Goal: Task Accomplishment & Management: Manage account settings

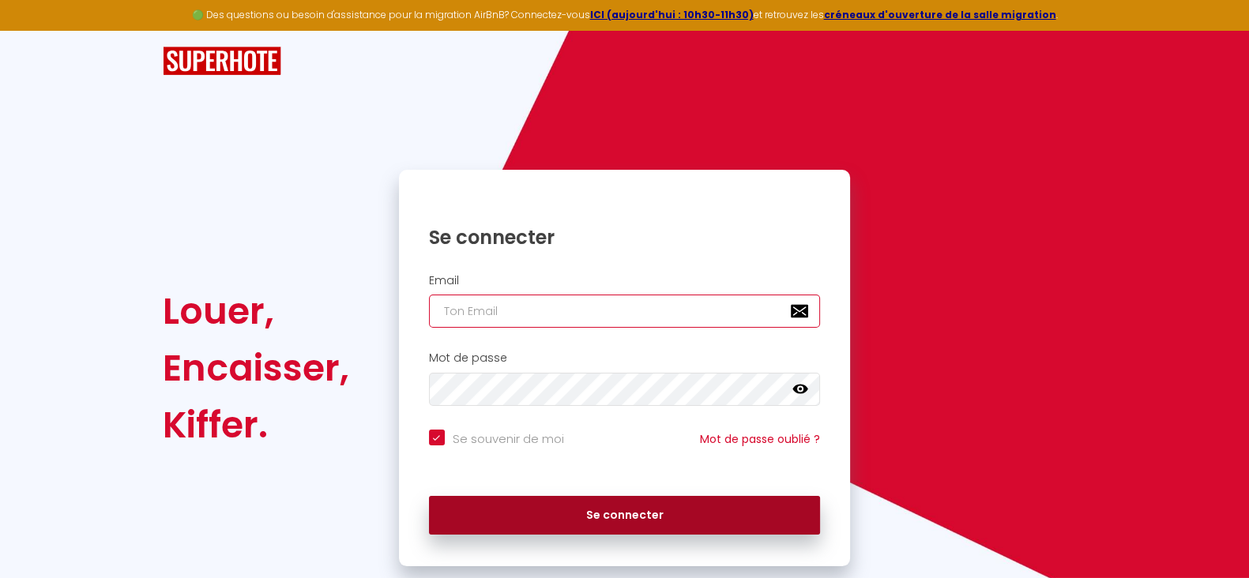
type input "[EMAIL_ADDRESS][DOMAIN_NAME]"
click at [613, 519] on button "Se connecter" at bounding box center [625, 515] width 392 height 39
checkbox input "true"
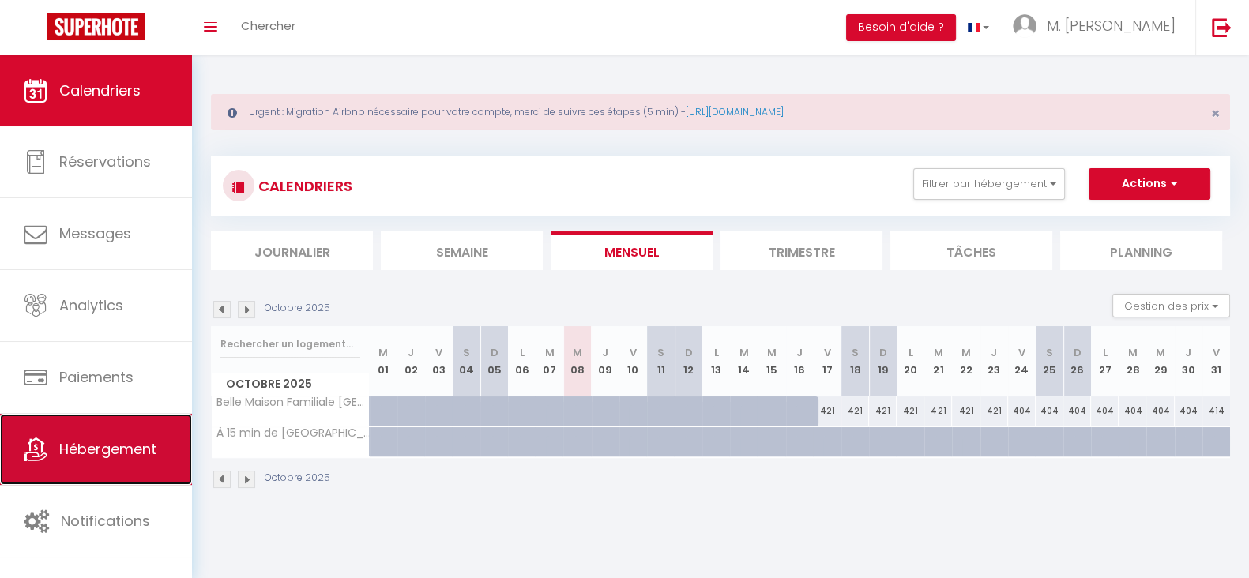
click at [121, 446] on span "Hébergement" at bounding box center [107, 449] width 97 height 20
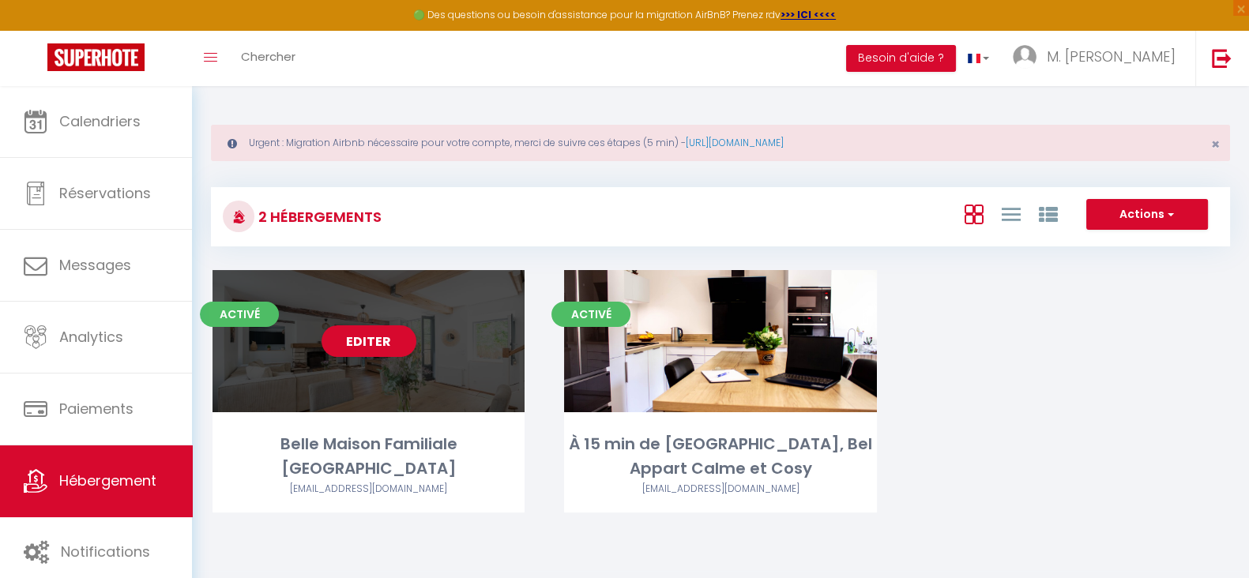
click at [373, 362] on div "Editer" at bounding box center [368, 341] width 312 height 142
select select "3"
select select "2"
select select "1"
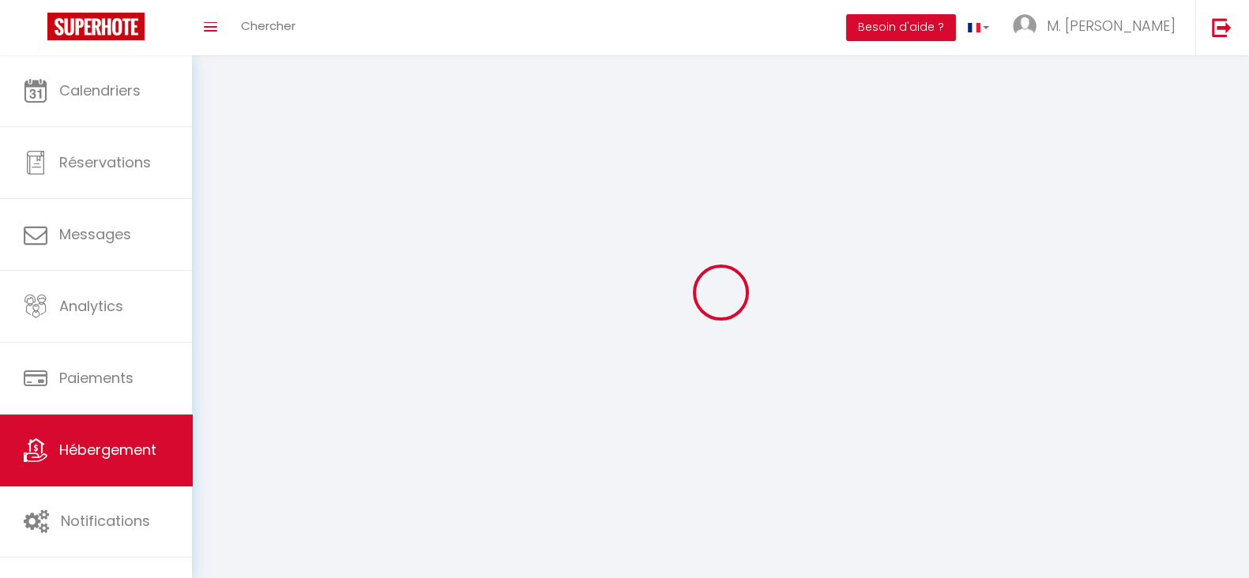
select select
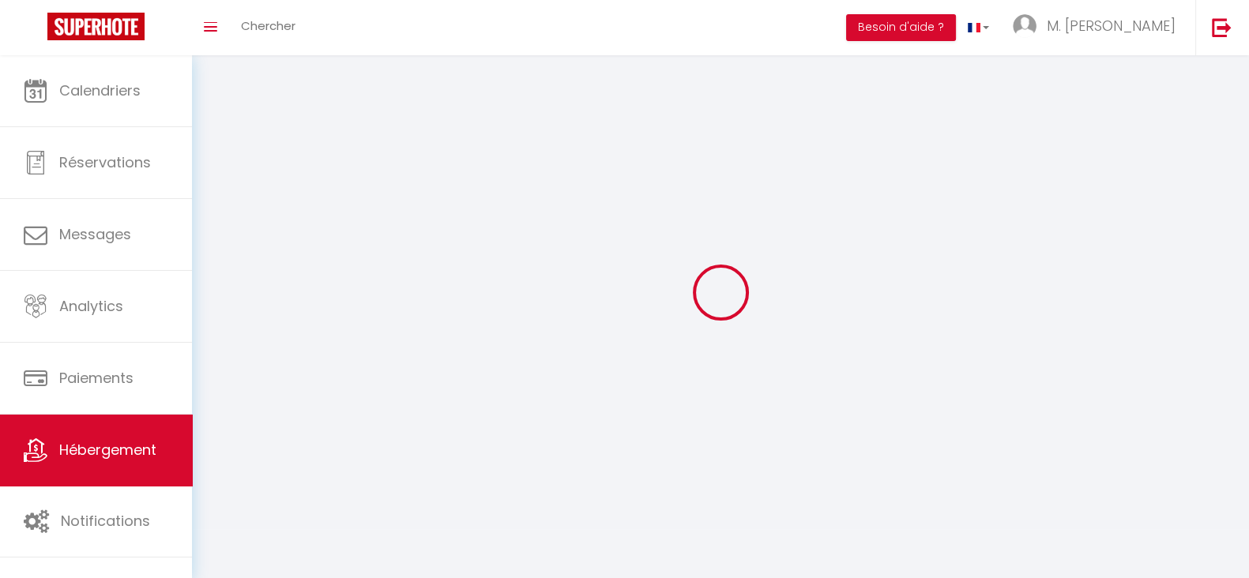
select select
checkbox input "false"
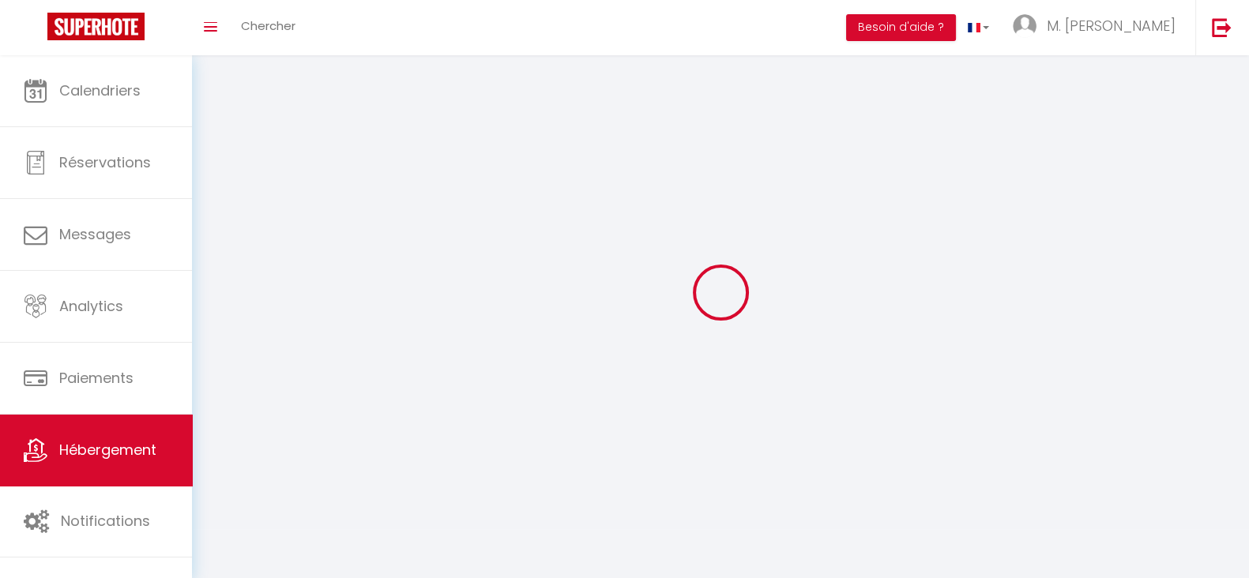
select select
select select "28"
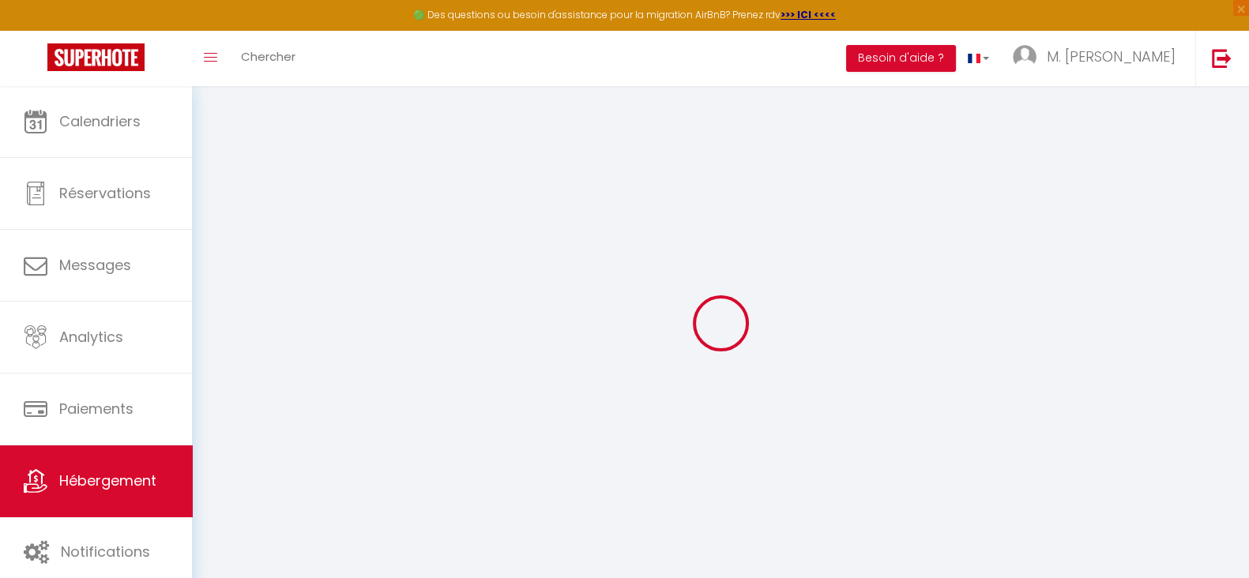
select select
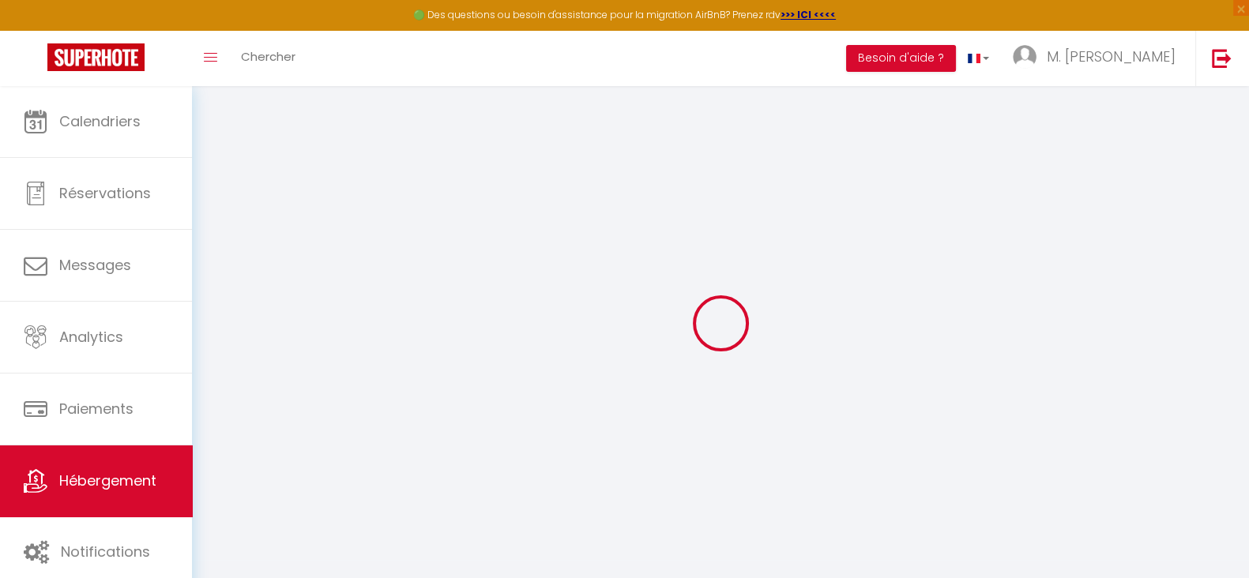
select select
checkbox input "false"
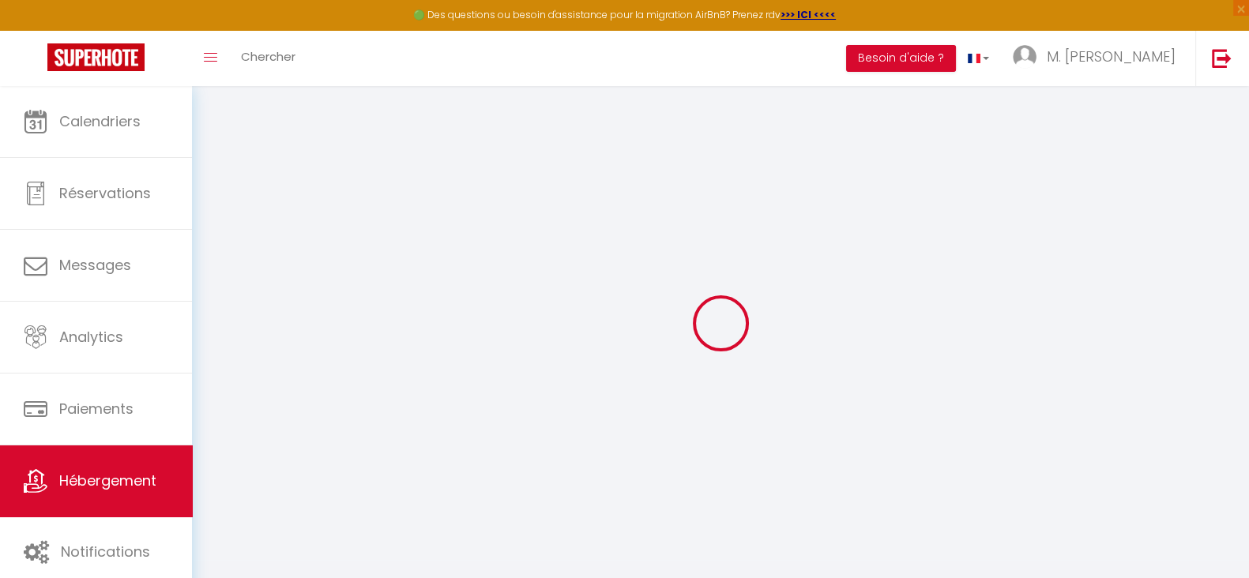
select select
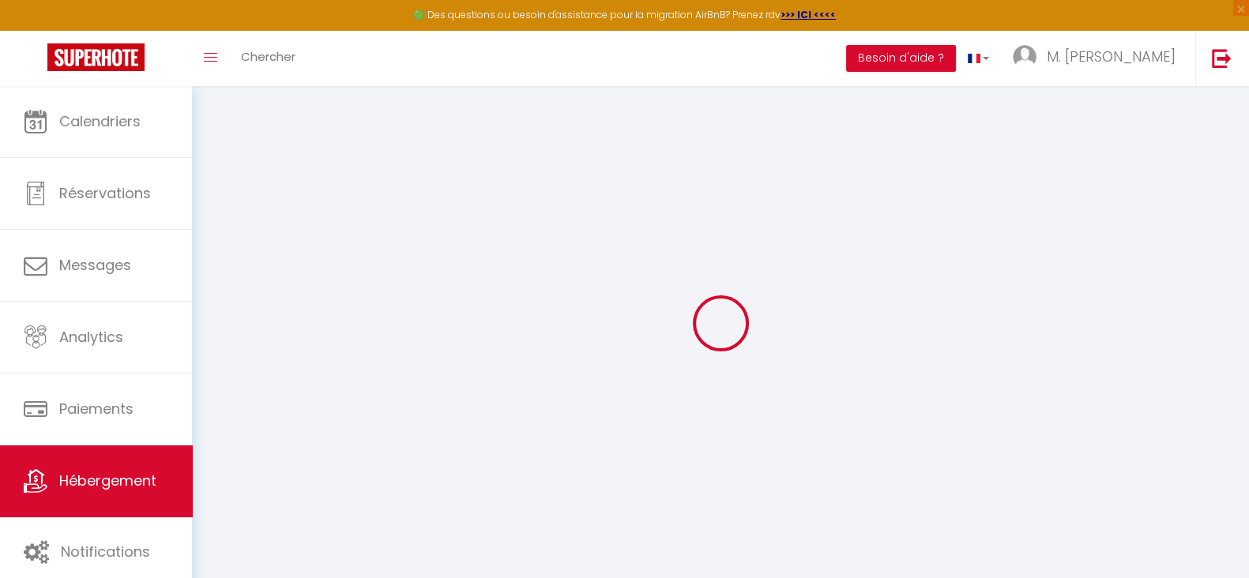
select select
checkbox input "false"
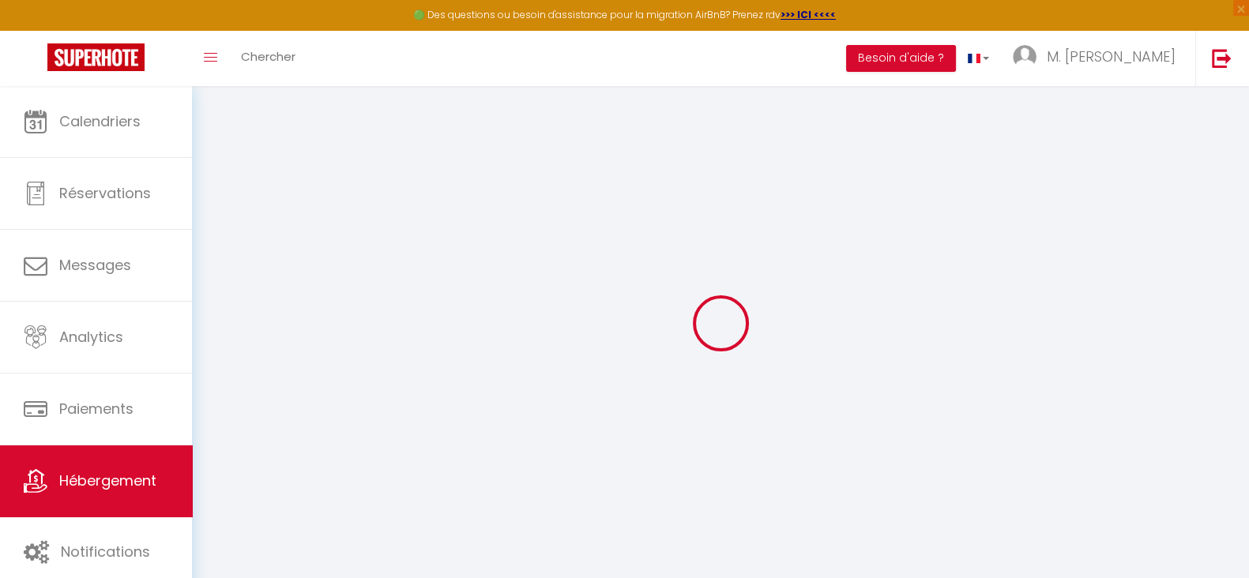
checkbox input "false"
select select
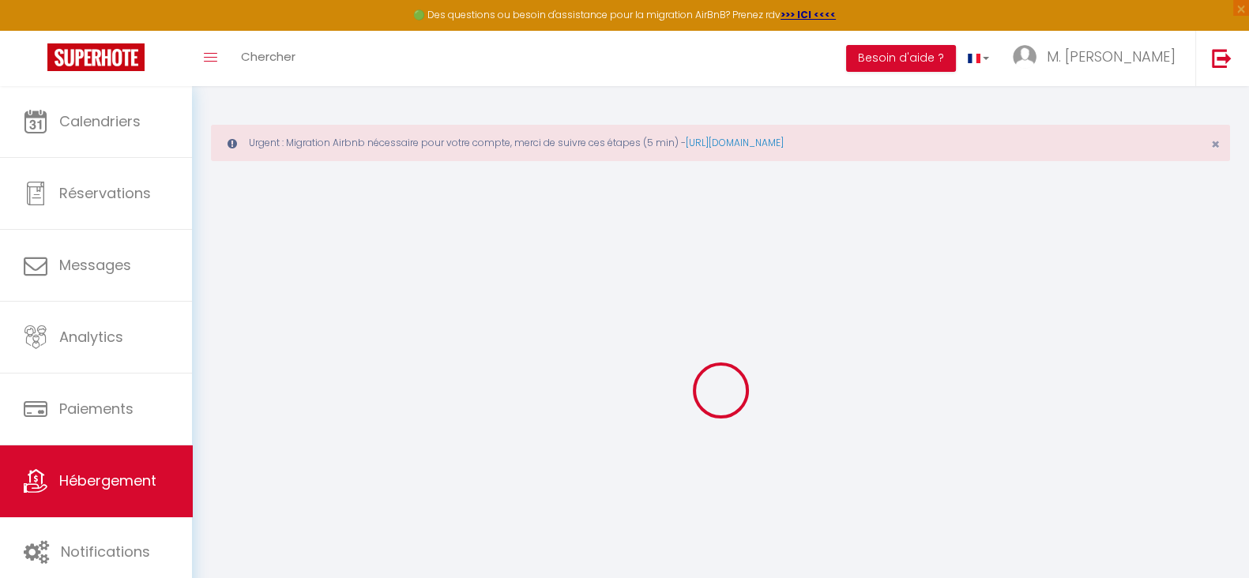
select select
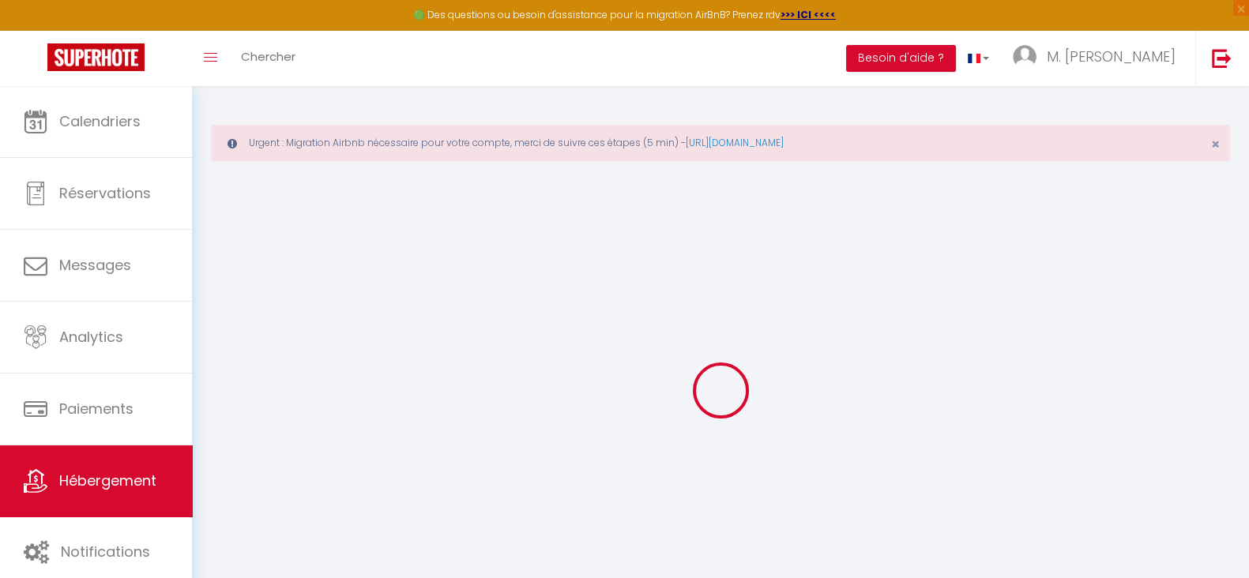
select select
checkbox input "false"
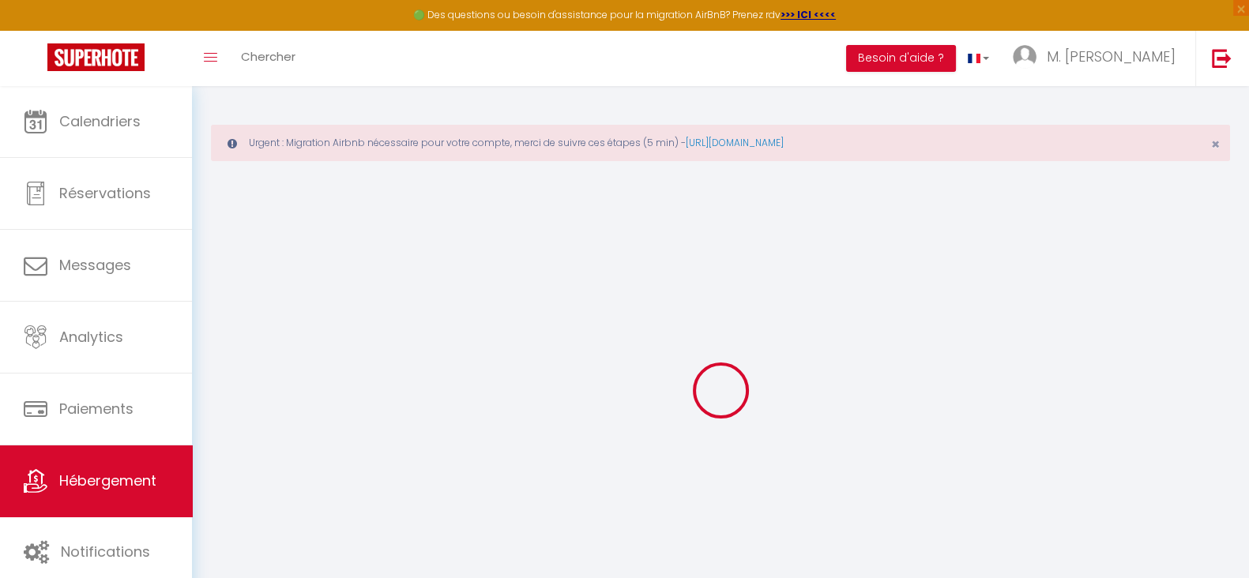
select select
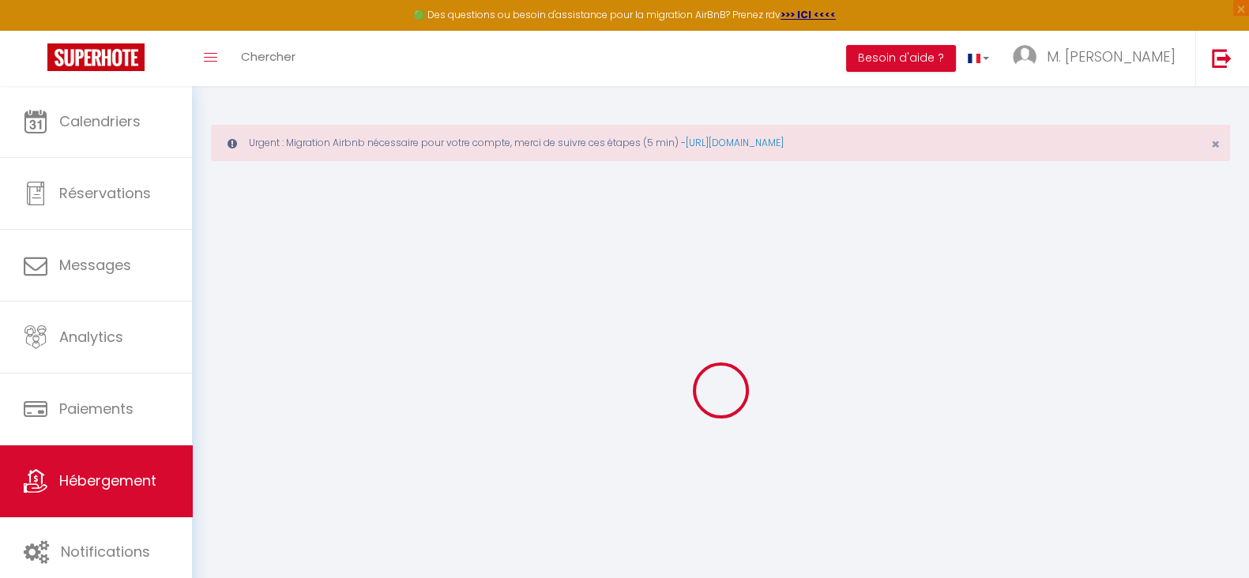
select select
checkbox input "false"
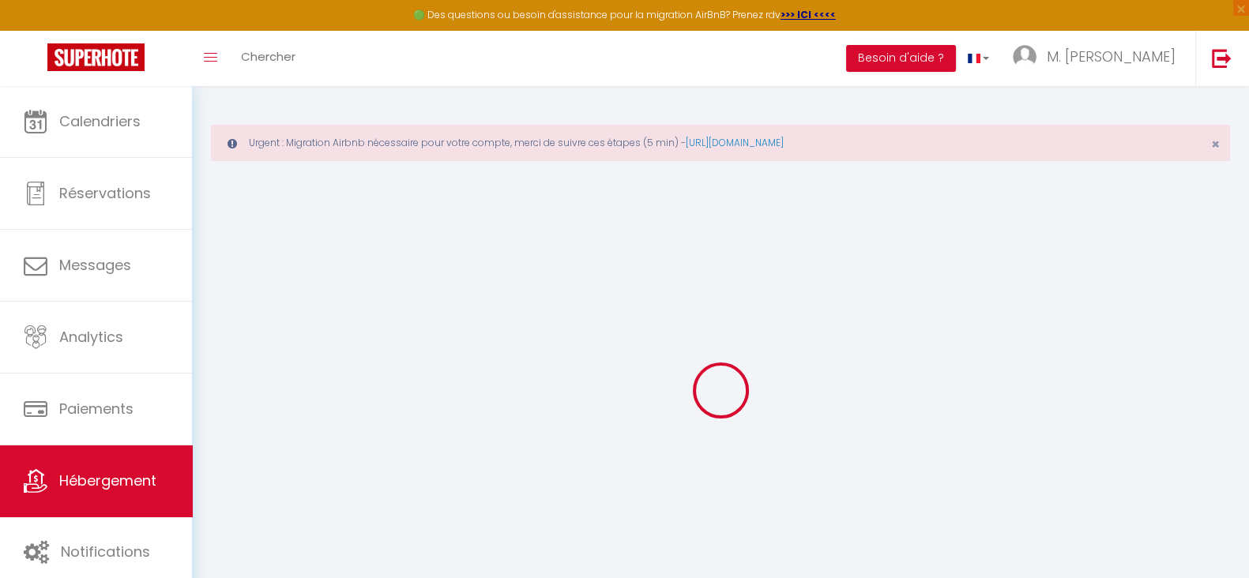
checkbox input "false"
select select
type input "Belle Maison Familiale [GEOGRAPHIC_DATA]"
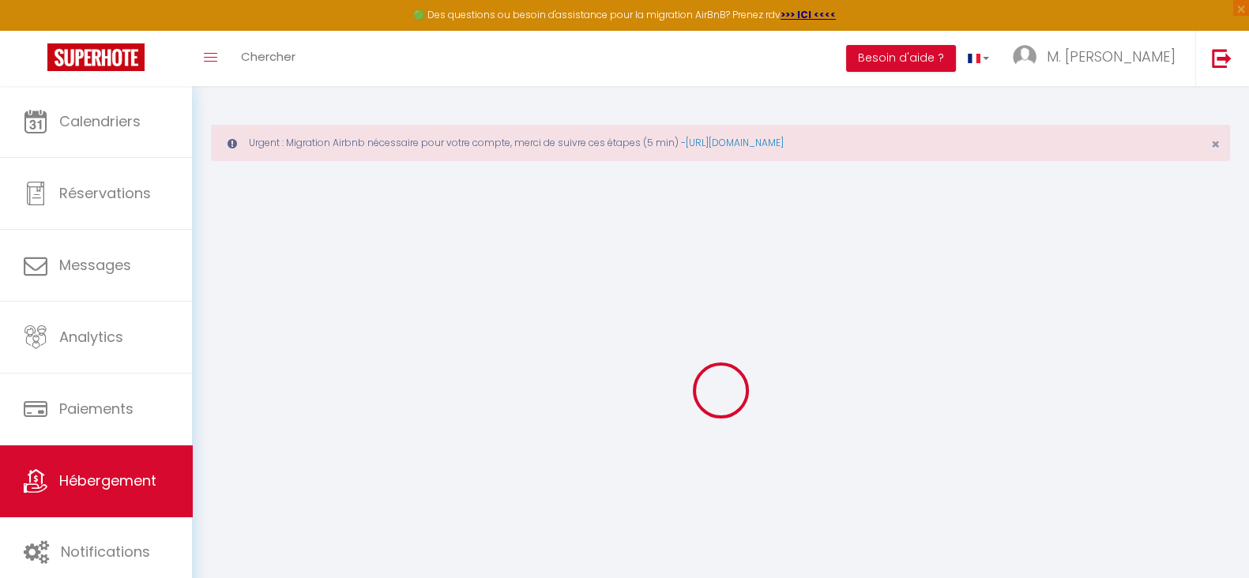
type input "Pascale"
type input "HINNINGER"
type input "[STREET_ADDRESS]"
type input "78720"
type input "[GEOGRAPHIC_DATA] EN [GEOGRAPHIC_DATA]"
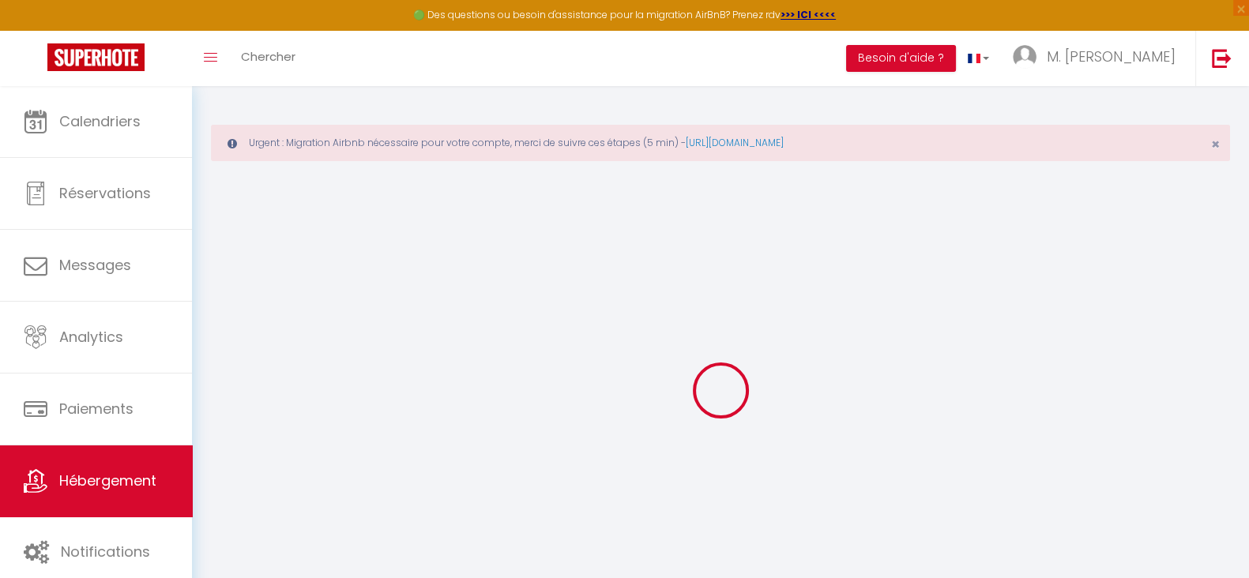
select select "9"
select select "3"
select select "2"
type input "410"
type input "200"
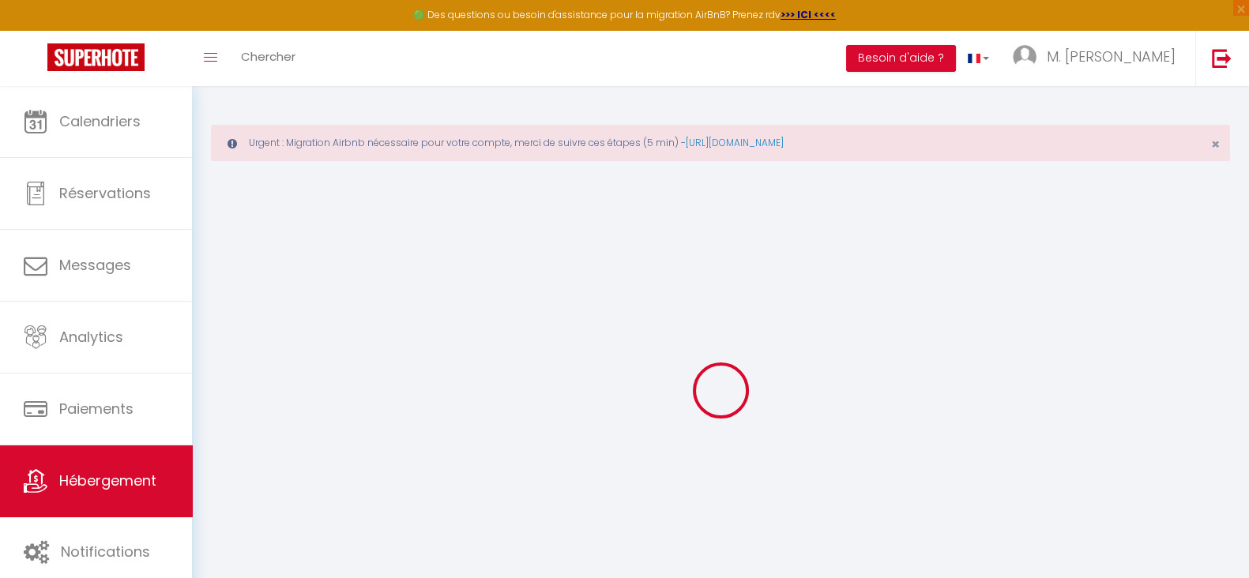
type input "5"
type input "0"
type input "500"
select select
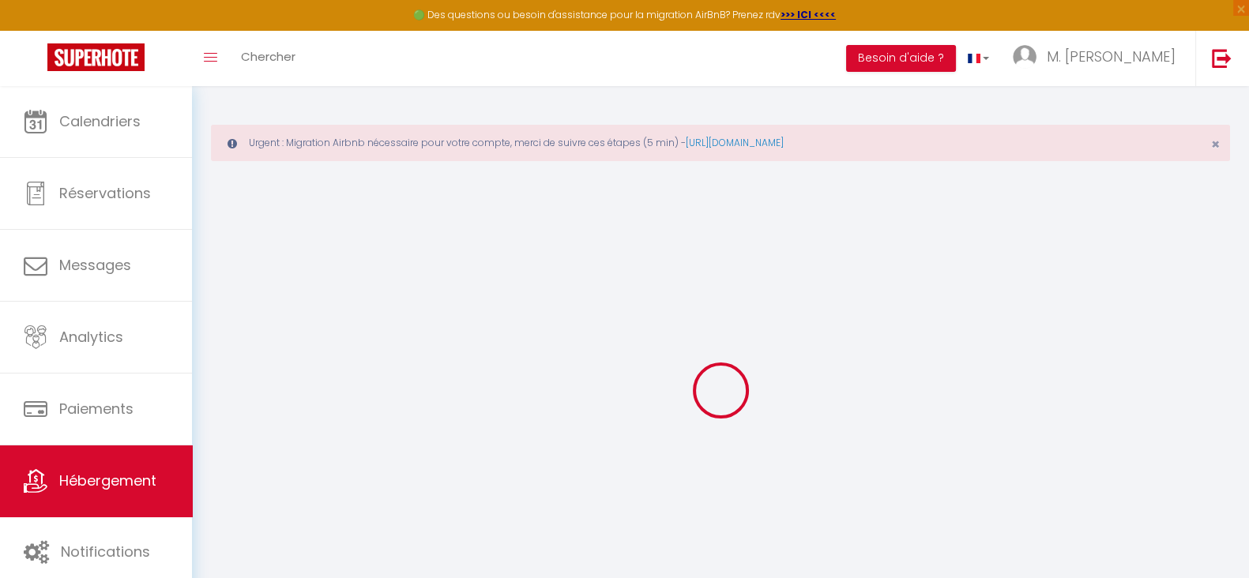
select select
type input "[STREET_ADDRESS]"
type input "78720"
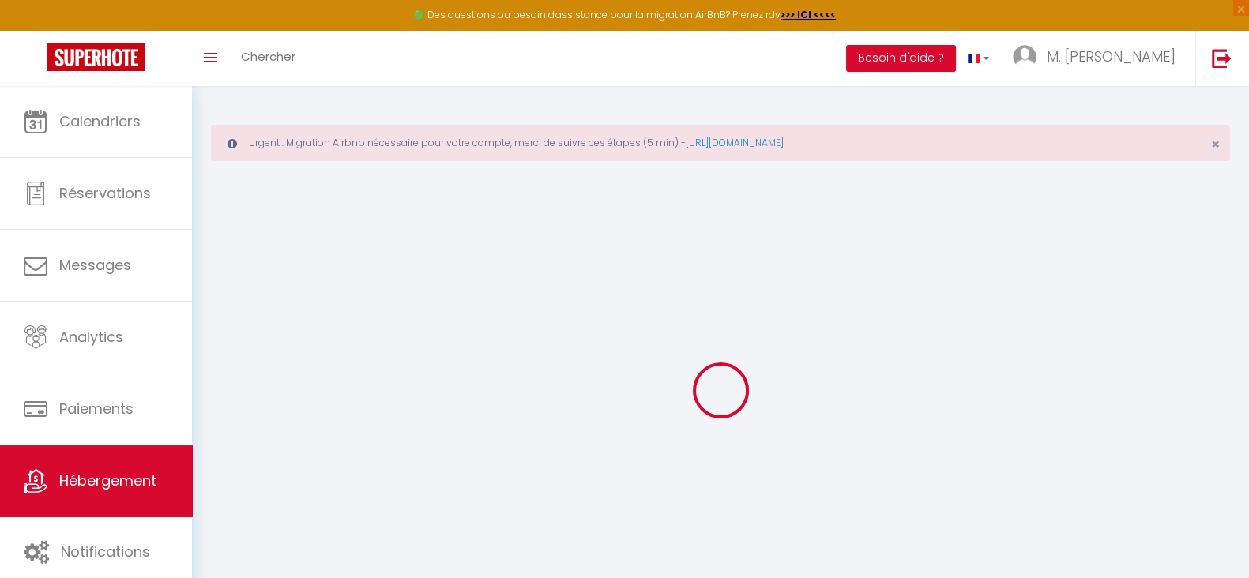
type input "[GEOGRAPHIC_DATA]"
type input "[EMAIL_ADDRESS][DOMAIN_NAME]"
select select
checkbox input "true"
checkbox input "false"
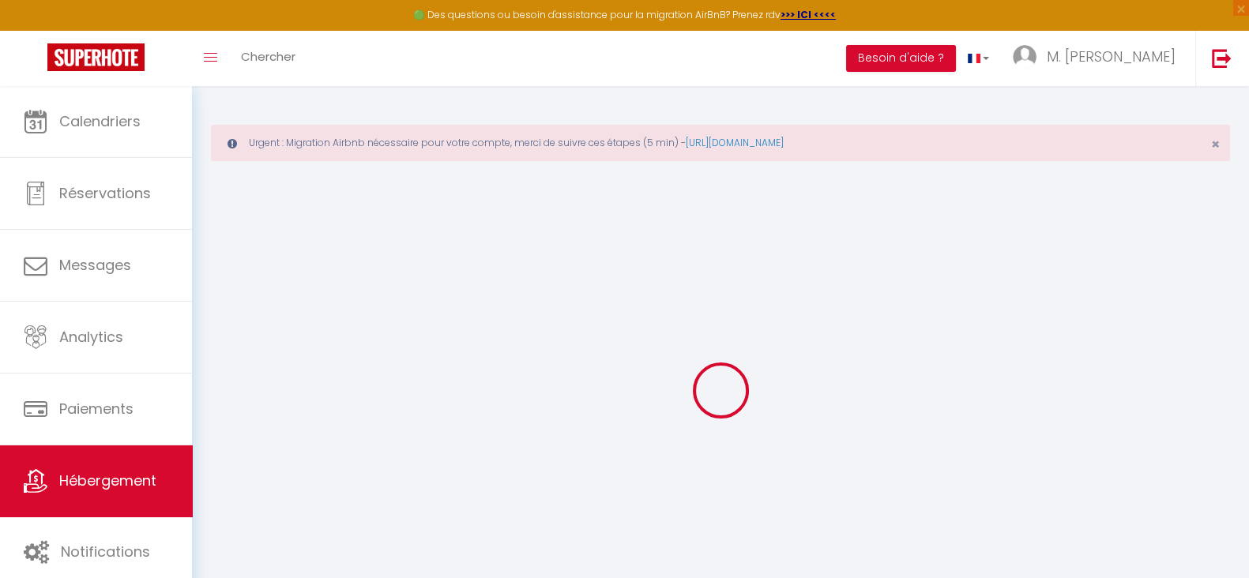
checkbox input "false"
radio input "true"
type input "24"
type input "200"
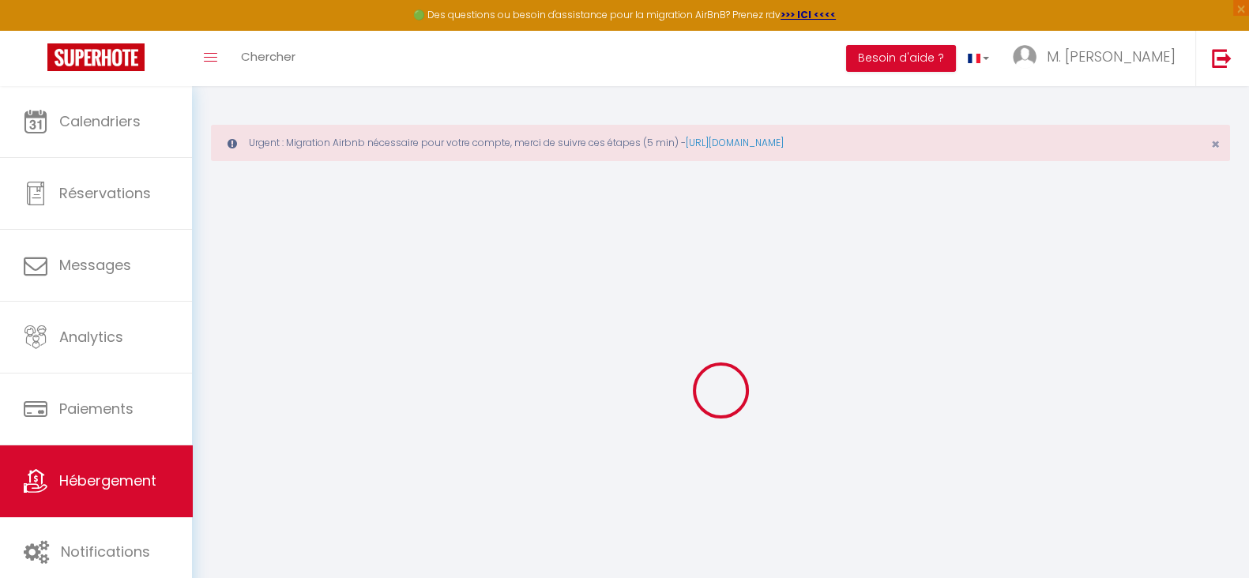
type input "0"
select select "49311"
select select
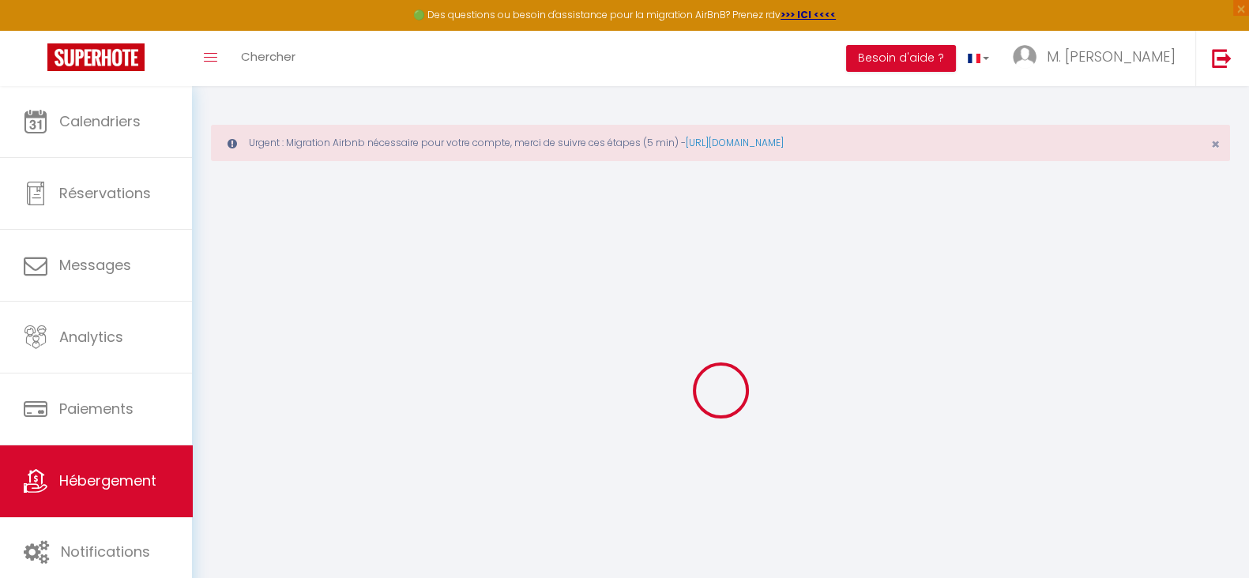
select select
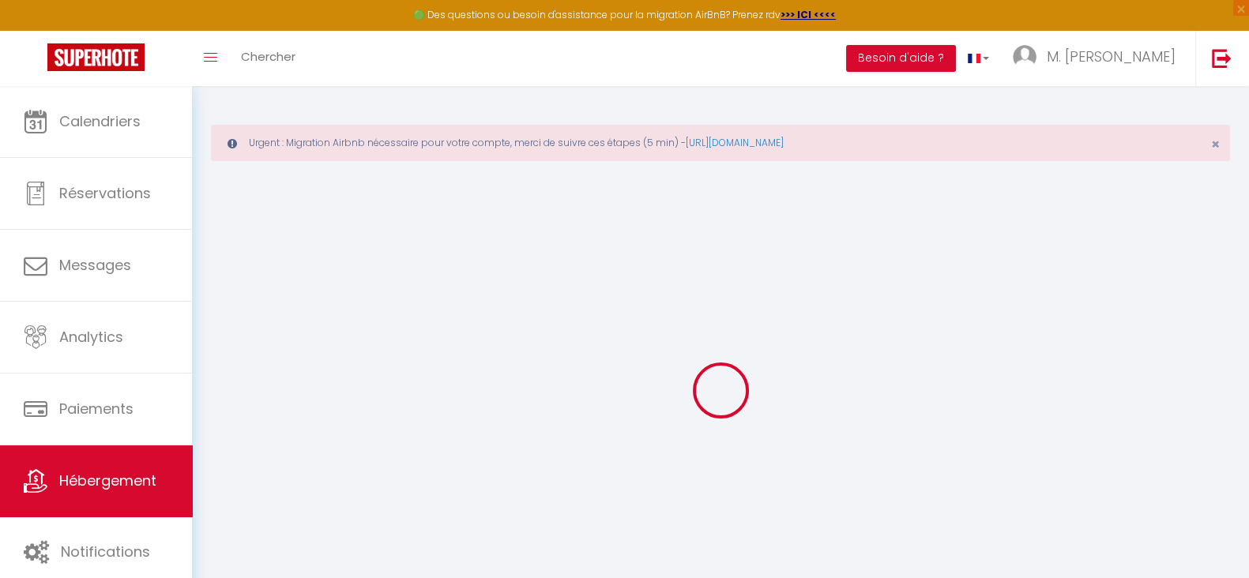
checkbox input "true"
checkbox input "false"
select select
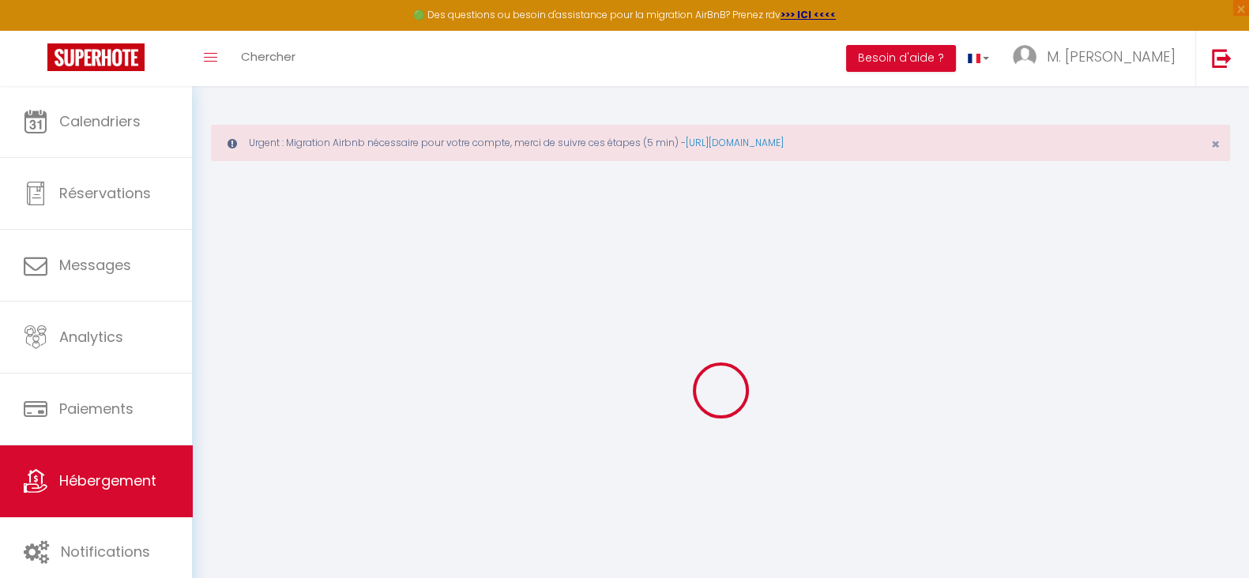
select select
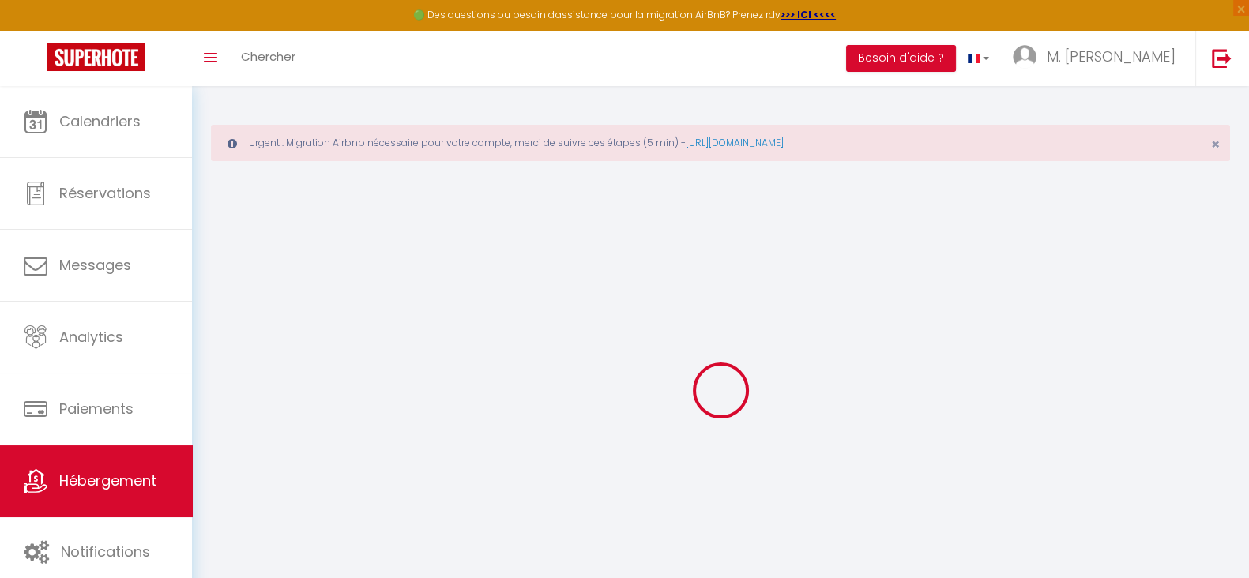
checkbox input "true"
checkbox input "false"
select select
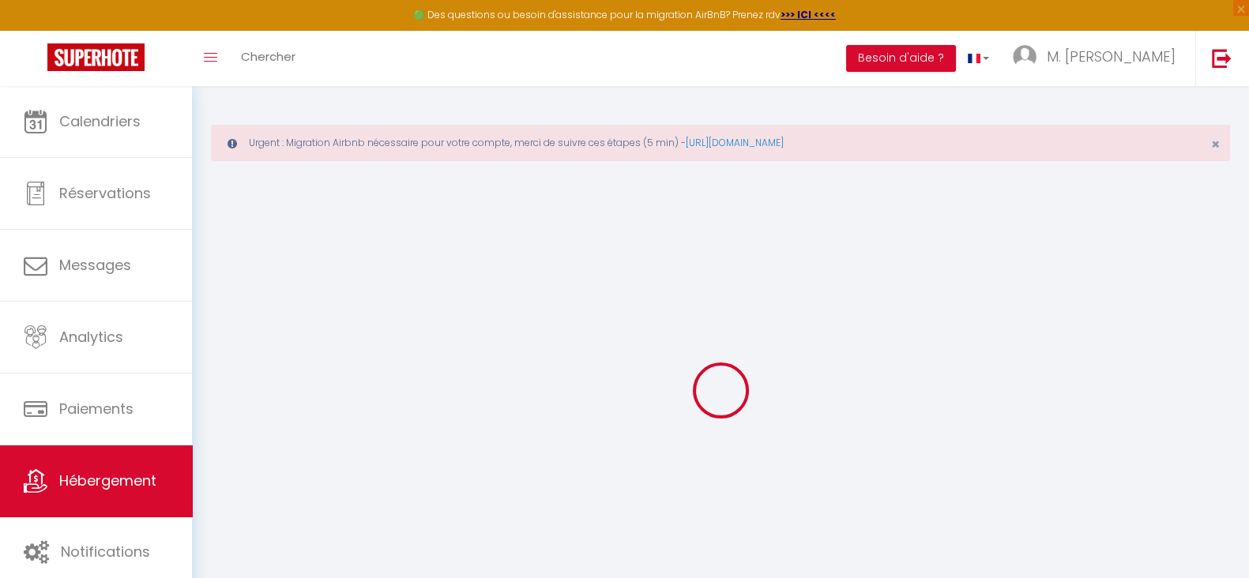
checkbox input "true"
checkbox input "false"
select select "17:00"
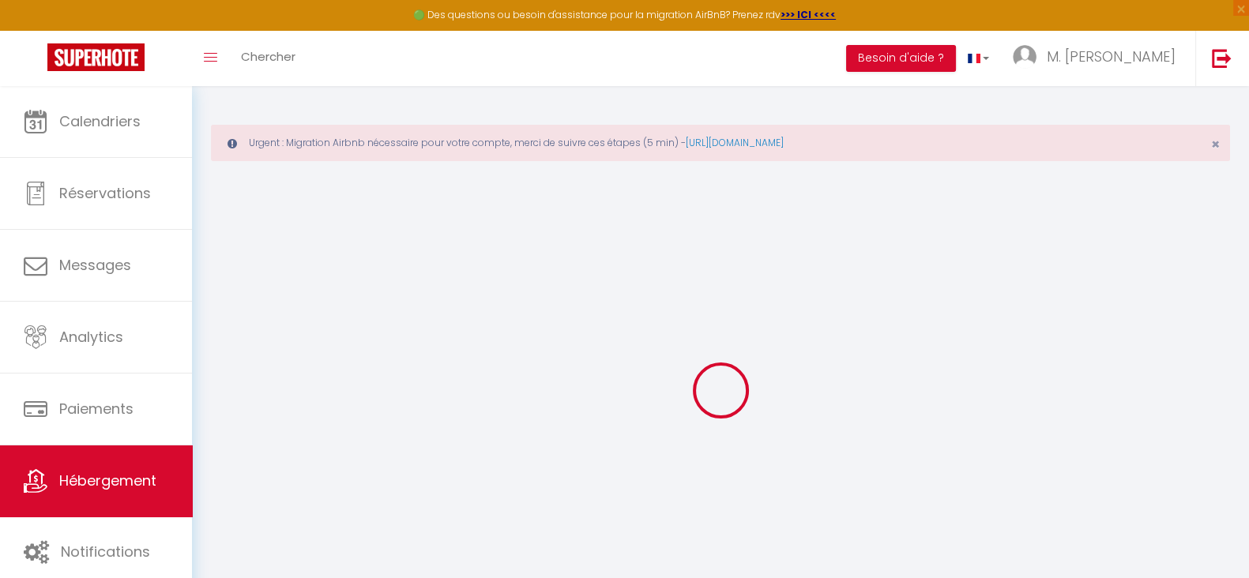
select select
select select "10:00"
select select "30"
select select "120"
select select
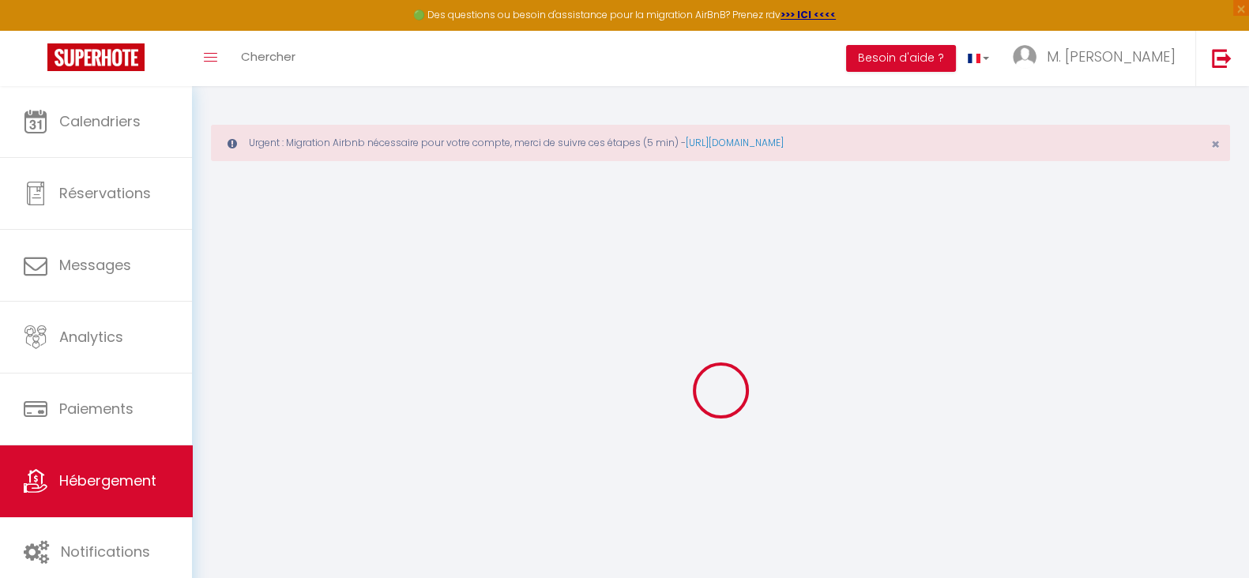
select select
checkbox input "true"
checkbox input "false"
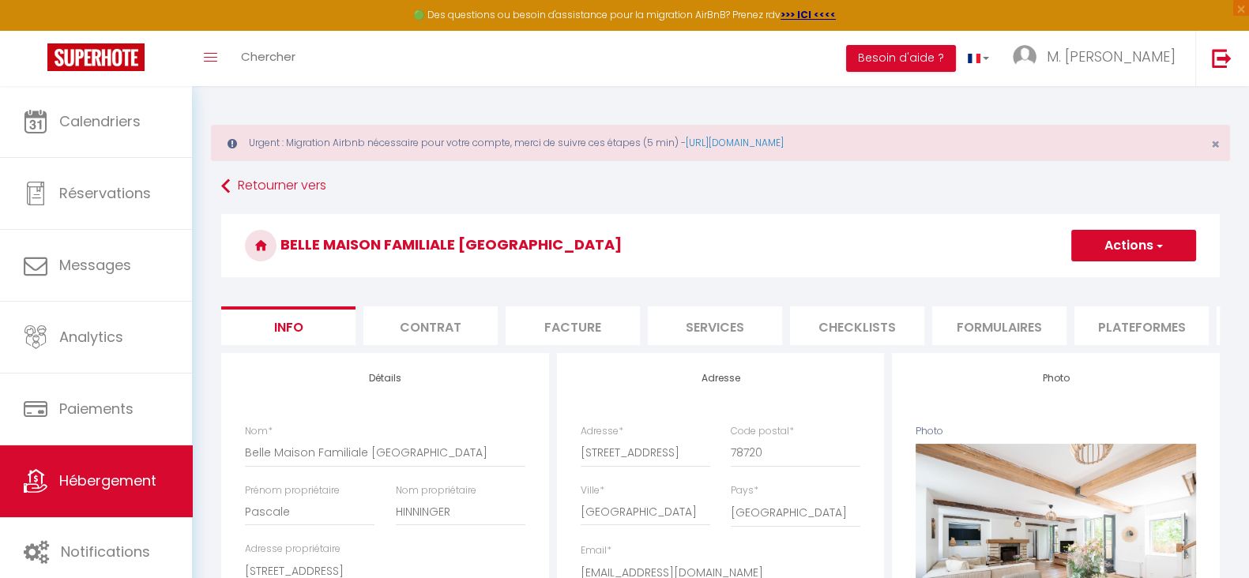
select select
checkbox input "true"
checkbox input "false"
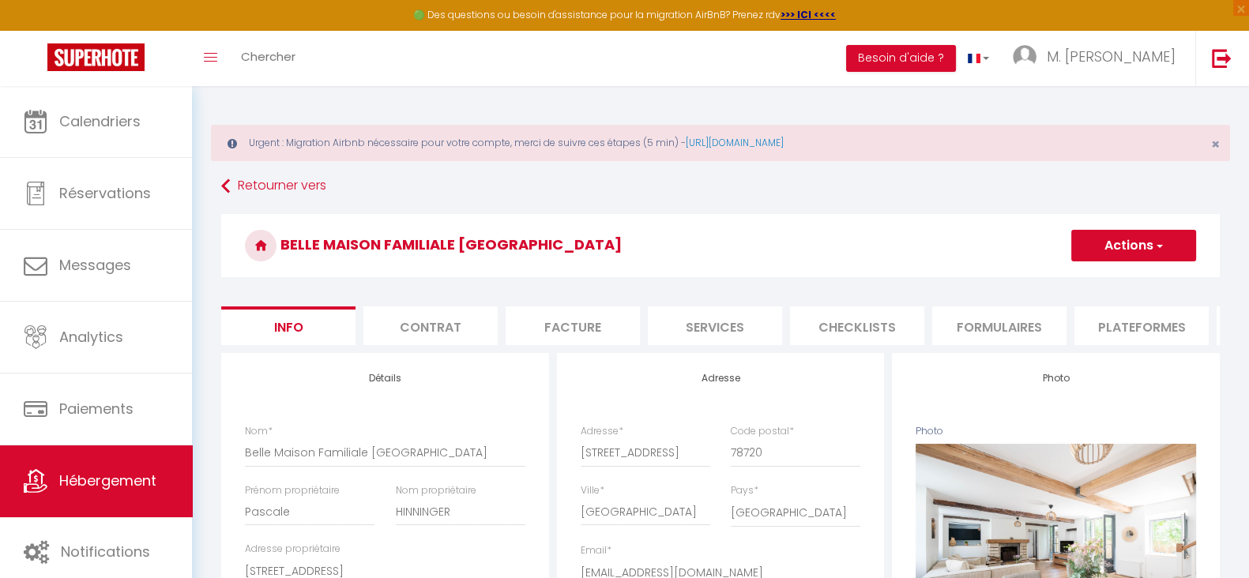
checkbox input "false"
